Goal: Task Accomplishment & Management: Manage account settings

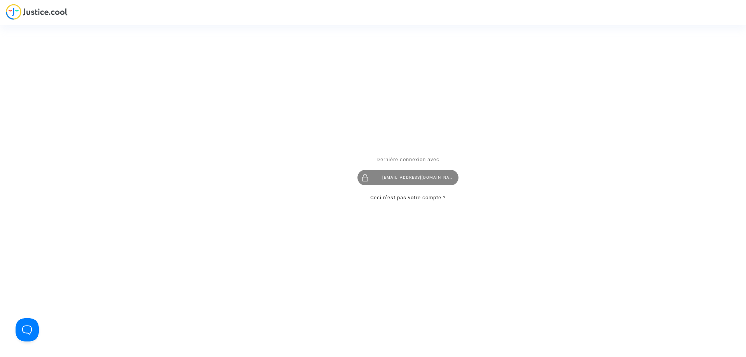
click at [401, 179] on div "[EMAIL_ADDRESS][DOMAIN_NAME]" at bounding box center [408, 178] width 101 height 16
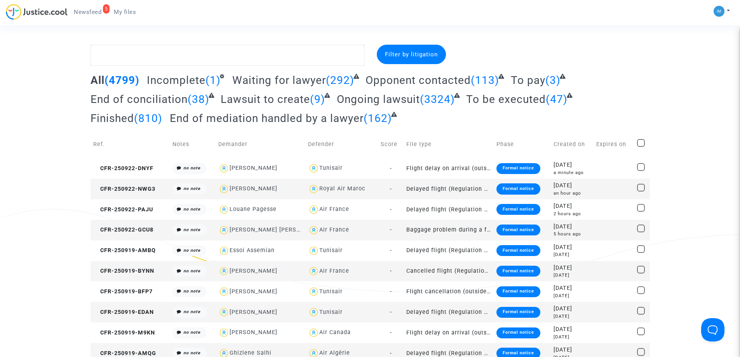
click at [536, 103] on span "To be executed" at bounding box center [506, 99] width 80 height 13
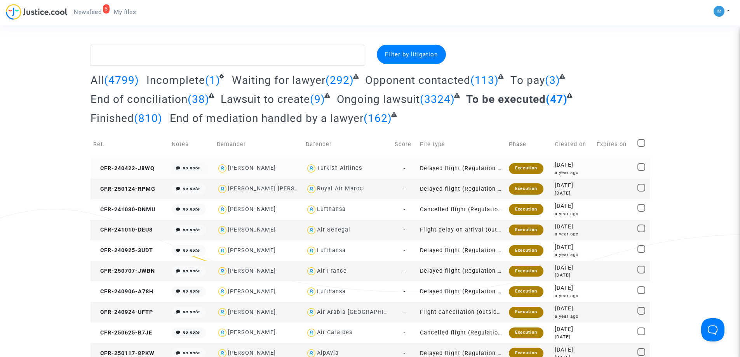
click at [450, 160] on td "Delayed flight (Regulation EC 261/2004)" at bounding box center [461, 168] width 89 height 21
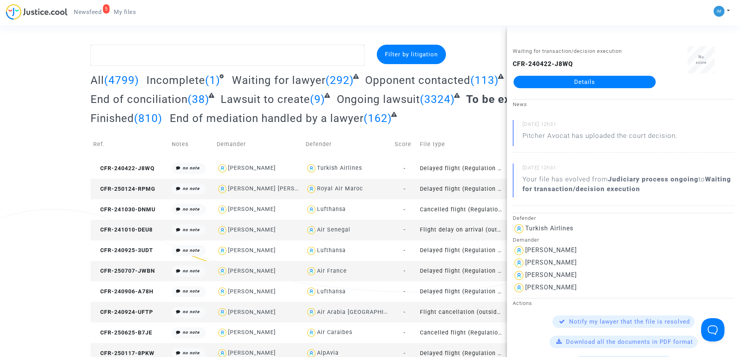
click at [464, 186] on td "Delayed flight (Regulation EC 261/2004)" at bounding box center [461, 189] width 89 height 21
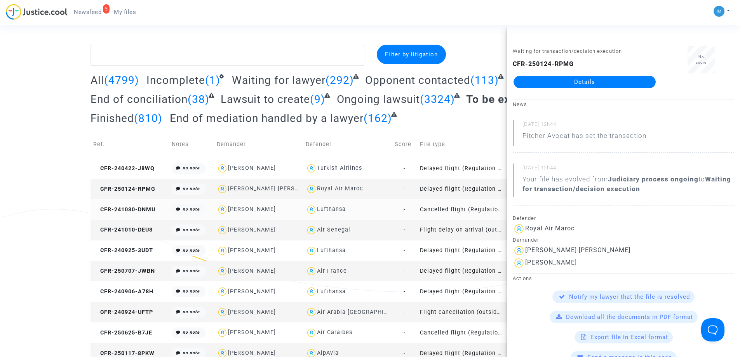
click at [449, 210] on td "Cancelled flight (Regulation EC 261/2004)" at bounding box center [461, 209] width 89 height 21
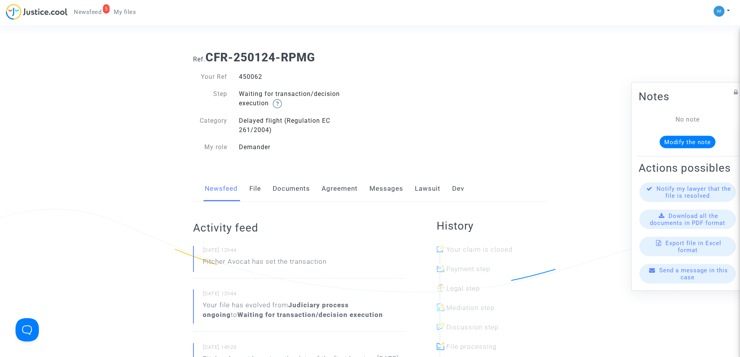
click at [424, 191] on link "Lawsuit" at bounding box center [428, 189] width 26 height 26
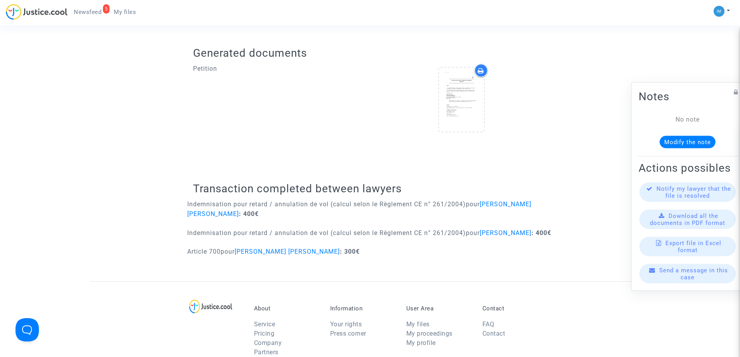
scroll to position [306, 0]
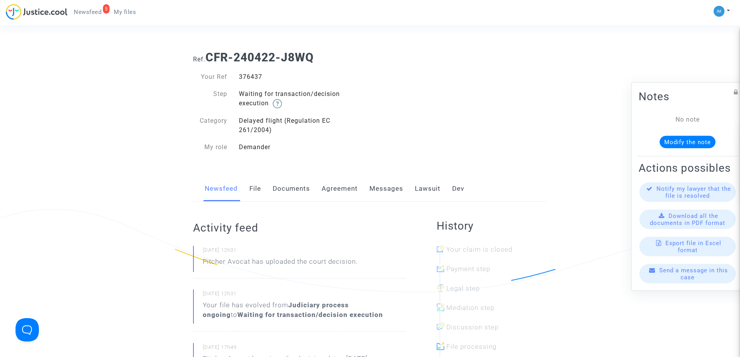
click at [435, 189] on link "Lawsuit" at bounding box center [428, 189] width 26 height 26
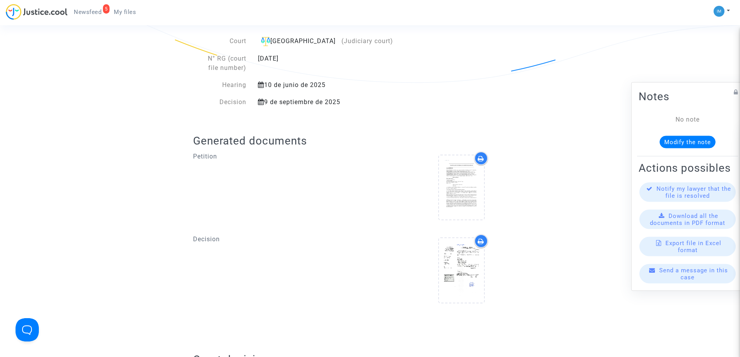
scroll to position [403, 0]
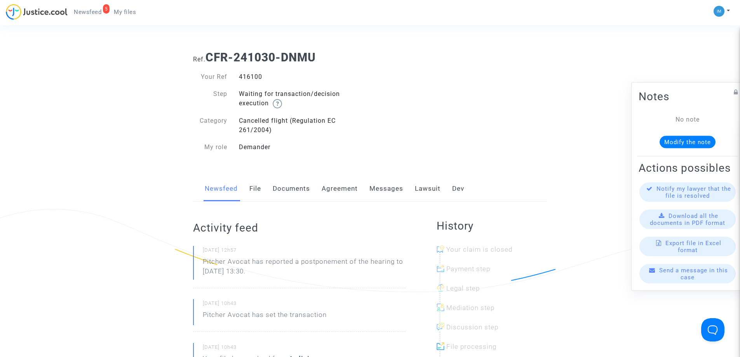
click at [425, 189] on link "Lawsuit" at bounding box center [428, 189] width 26 height 26
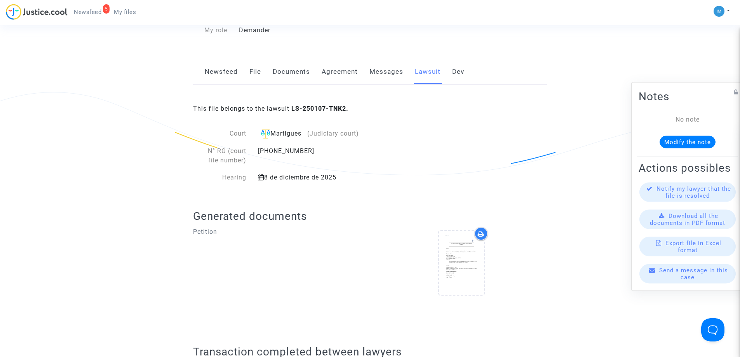
scroll to position [296, 0]
